Goal: Check status: Check status

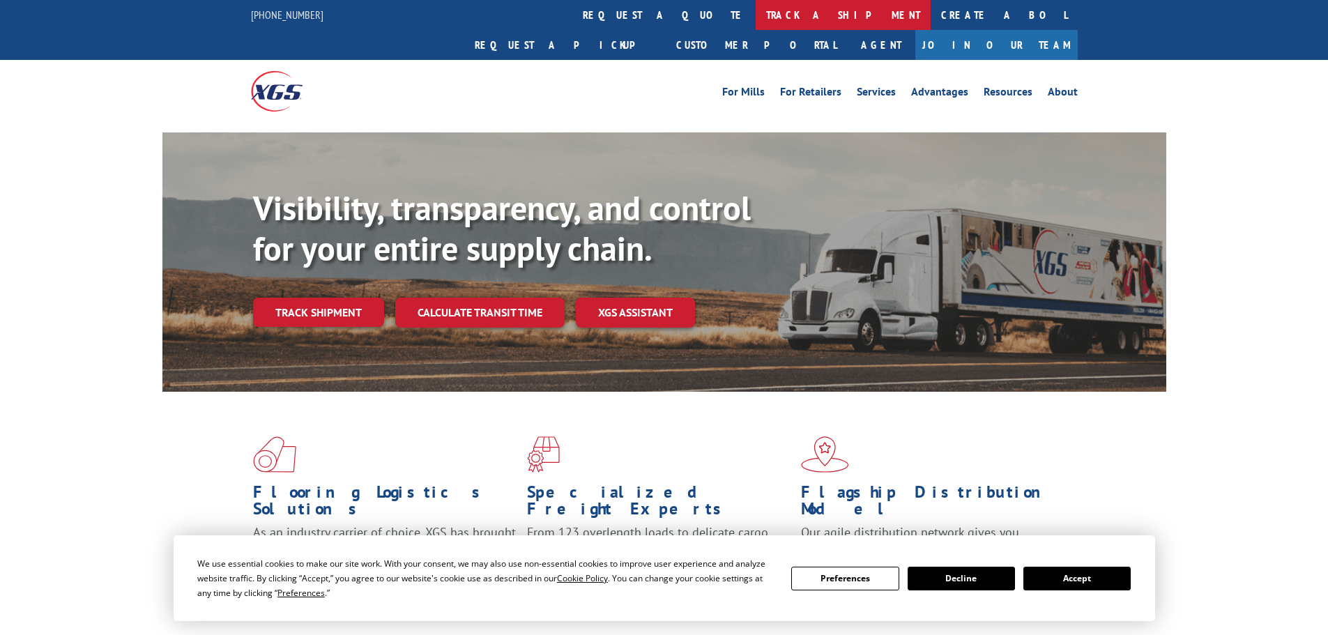
click at [756, 10] on link "track a shipment" at bounding box center [843, 15] width 175 height 30
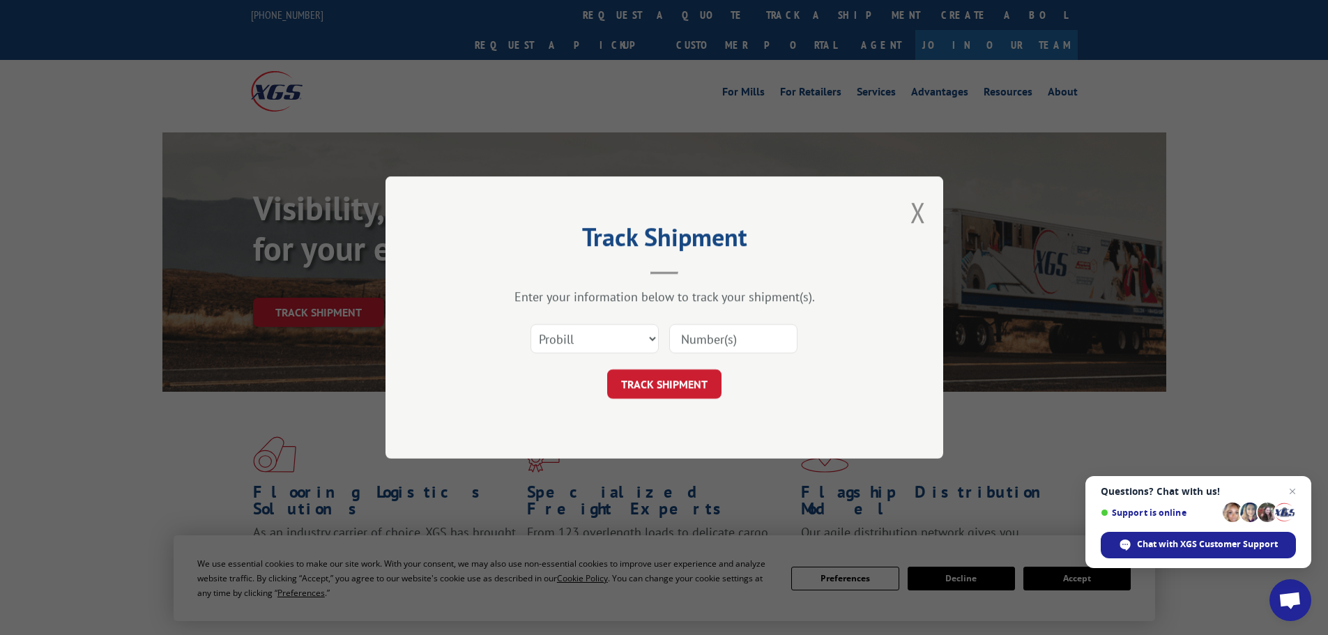
click at [721, 346] on input at bounding box center [733, 338] width 128 height 29
paste input "15472336"
type input "15472336"
click at [693, 380] on button "TRACK SHIPMENT" at bounding box center [664, 383] width 114 height 29
